Goal: Transaction & Acquisition: Obtain resource

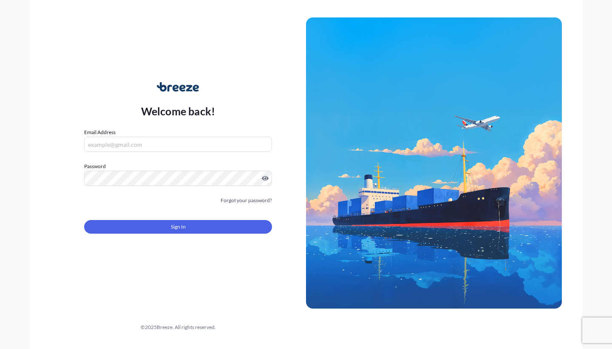
click at [164, 153] on form "Email Address Password Must include: Upper & lower case letters Symbols (!@#$) …" at bounding box center [178, 186] width 188 height 116
click at [158, 147] on input "Email Address" at bounding box center [178, 143] width 188 height 15
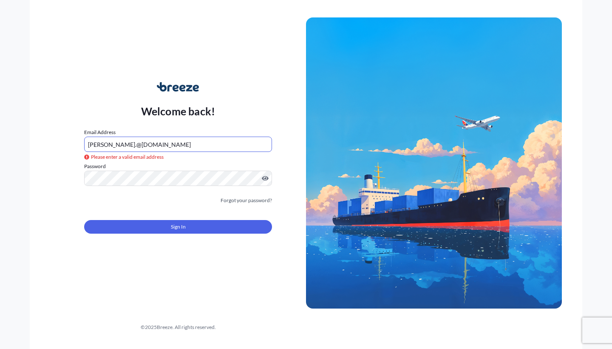
click at [147, 188] on form "Email Address [PERSON_NAME].@[DOMAIN_NAME] Please enter a valid email address P…" at bounding box center [178, 186] width 188 height 116
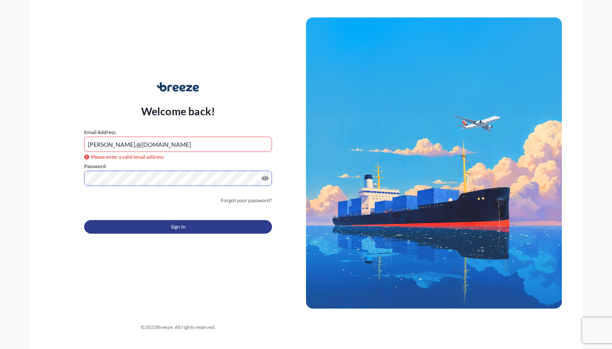
click at [145, 224] on button "Sign In" at bounding box center [178, 227] width 188 height 14
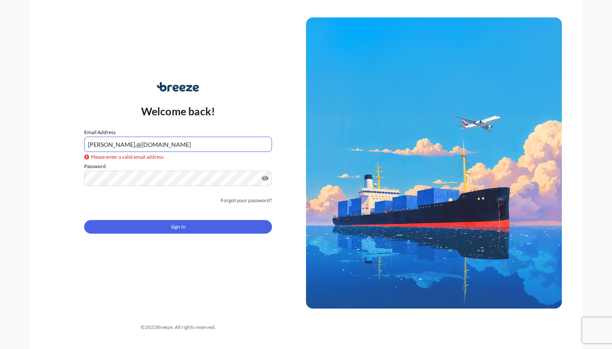
click at [173, 142] on input "[PERSON_NAME].@[DOMAIN_NAME]" at bounding box center [178, 143] width 188 height 15
click at [102, 145] on input "[PERSON_NAME].@[DOMAIN_NAME]" at bounding box center [178, 143] width 188 height 15
type input "[PERSON_NAME][EMAIL_ADDRESS][DOMAIN_NAME]"
click at [122, 199] on div "Forgot your password?" at bounding box center [178, 200] width 188 height 9
click at [131, 227] on button "Sign In" at bounding box center [178, 227] width 188 height 14
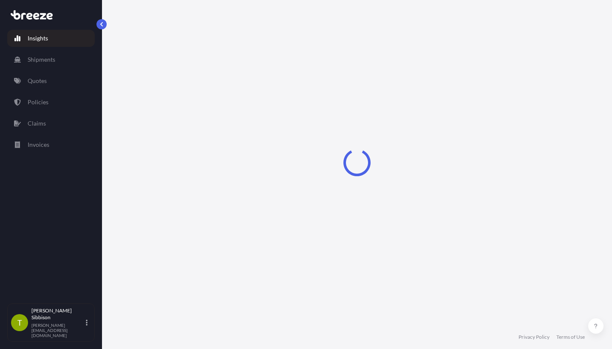
select select "2025"
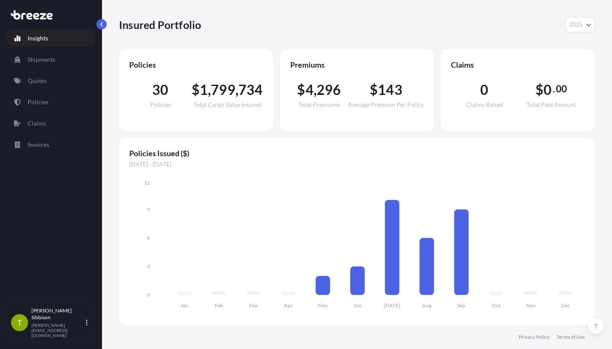
click at [60, 92] on div "Insights Shipments Quotes Policies Claims Invoices" at bounding box center [51, 162] width 88 height 281
click at [50, 82] on link "Quotes" at bounding box center [51, 80] width 88 height 17
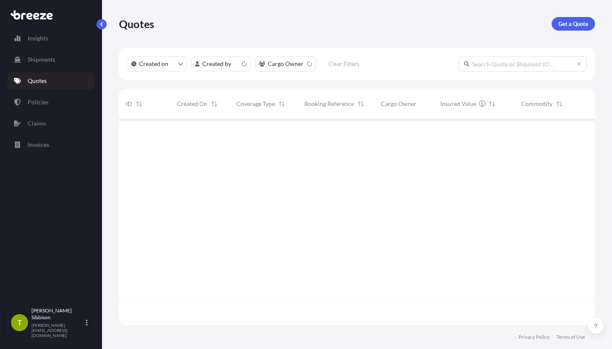
scroll to position [210, 476]
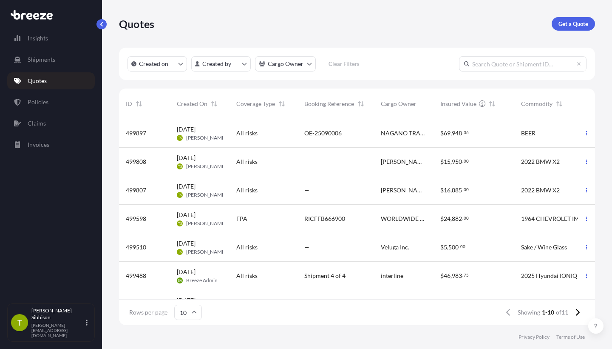
click at [424, 134] on span "NAGANO TRADING COMPANY [GEOGRAPHIC_DATA]" at bounding box center [404, 133] width 46 height 9
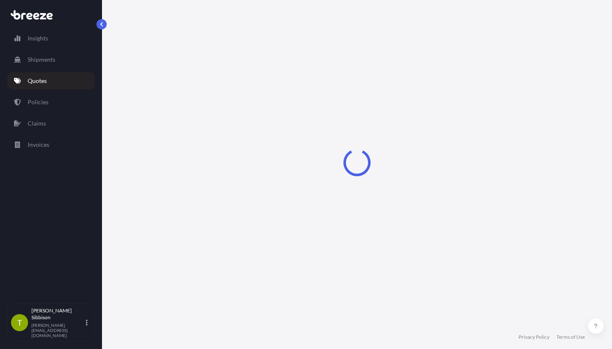
select select "Road"
select select "Sea"
select select "2"
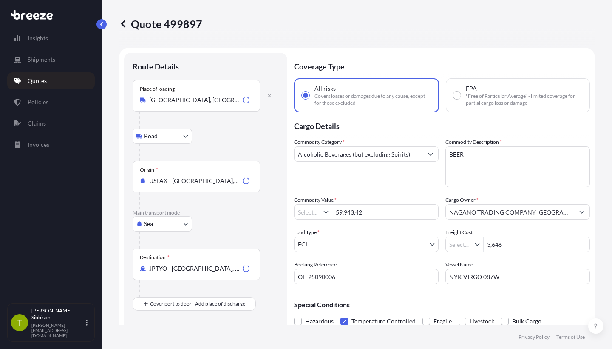
type input "$ USD"
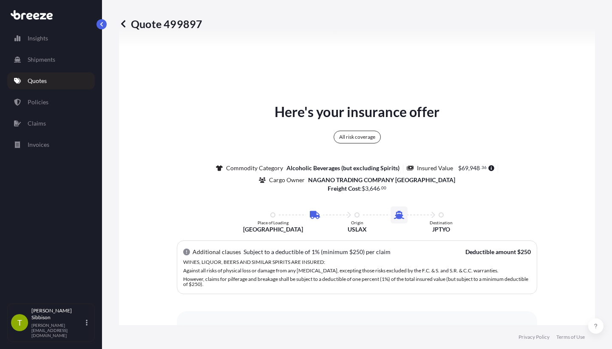
scroll to position [1254, 0]
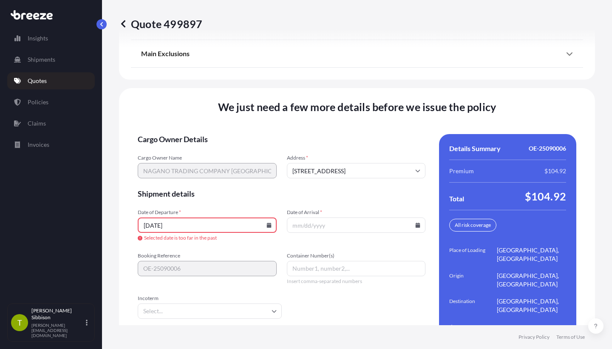
click at [196, 217] on input "[DATE]" at bounding box center [207, 224] width 139 height 15
click at [274, 217] on input "[DATE]" at bounding box center [207, 224] width 139 height 15
click at [269, 222] on icon at bounding box center [268, 224] width 5 height 5
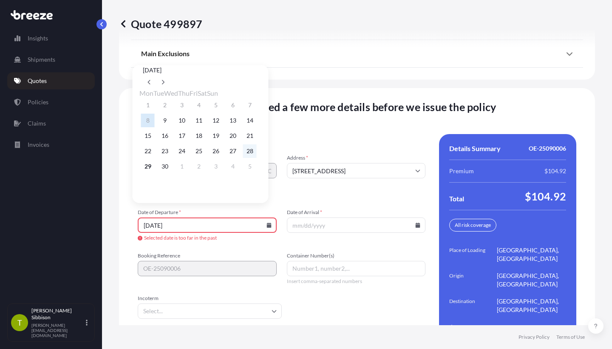
click at [257, 154] on button "28" at bounding box center [250, 151] width 14 height 14
type input "[DATE]"
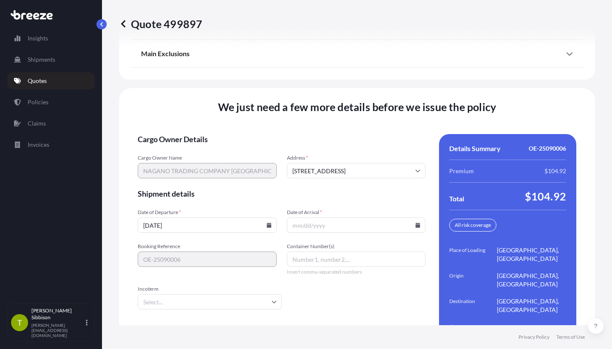
click at [313, 217] on input "Date of Arrival *" at bounding box center [356, 224] width 139 height 15
click at [420, 222] on icon at bounding box center [418, 224] width 5 height 5
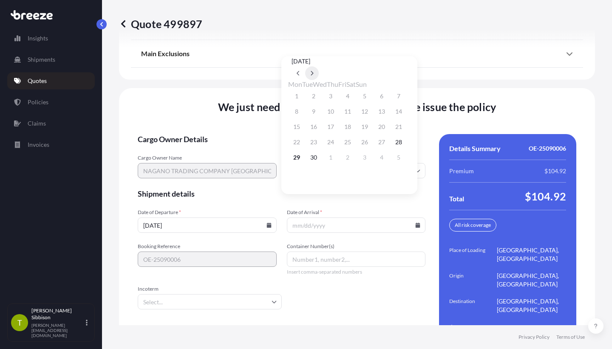
click at [319, 66] on button at bounding box center [312, 73] width 14 height 14
click at [300, 127] on button "13" at bounding box center [297, 127] width 14 height 14
type input "[DATE]"
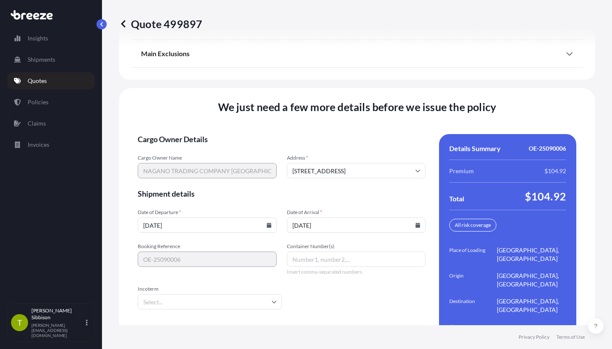
click at [319, 251] on input "Container Number(s)" at bounding box center [356, 258] width 139 height 15
paste input "OTPU6350666"
click at [215, 285] on span "Incoterm" at bounding box center [210, 288] width 144 height 7
type input "OTPU6350666"
click at [215, 294] on input "Incoterm" at bounding box center [210, 301] width 144 height 15
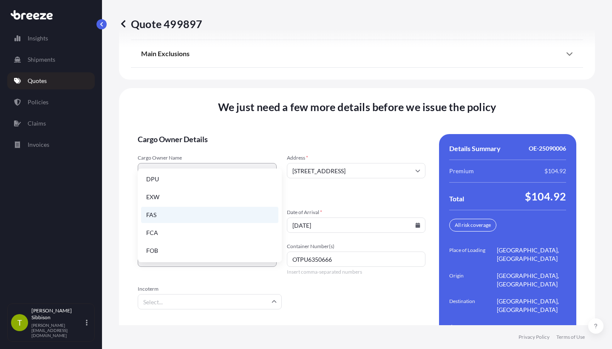
scroll to position [108, 0]
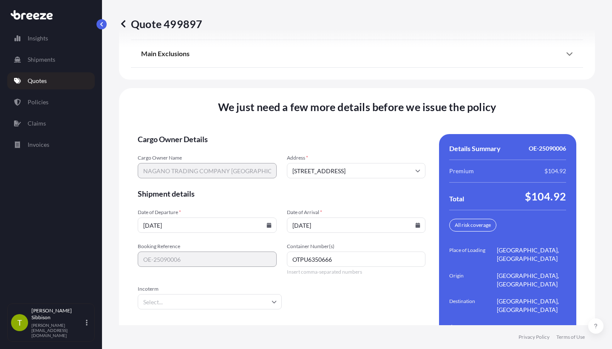
click at [331, 134] on form "Cargo Owner Details Cargo Owner Name NAGANO TRADING COMPANY [GEOGRAPHIC_DATA] A…" at bounding box center [282, 241] width 288 height 215
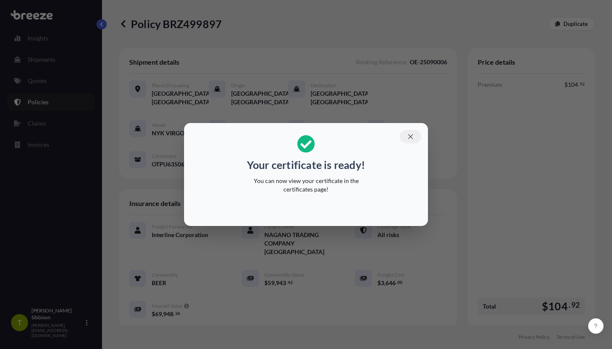
click at [411, 137] on icon "button" at bounding box center [410, 136] width 5 height 5
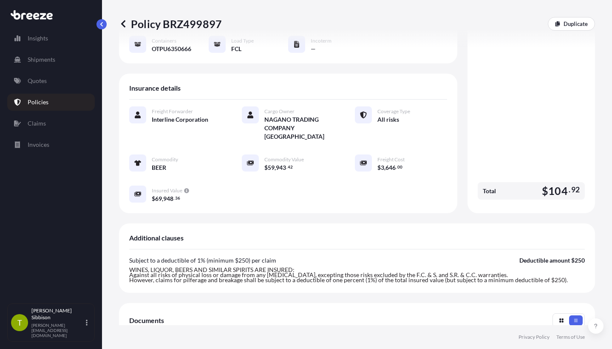
scroll to position [282, 0]
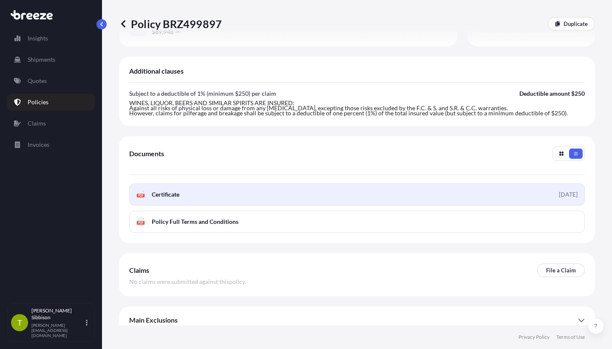
click at [489, 187] on link "PDF Certificate [DATE]" at bounding box center [357, 194] width 456 height 22
click at [142, 190] on icon at bounding box center [140, 194] width 7 height 9
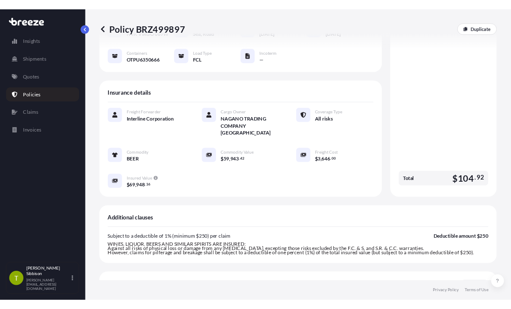
scroll to position [106, 0]
